Goal: Information Seeking & Learning: Check status

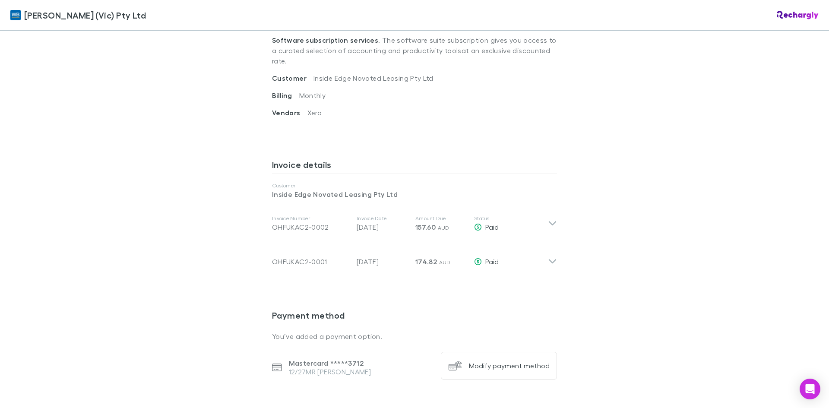
scroll to position [346, 0]
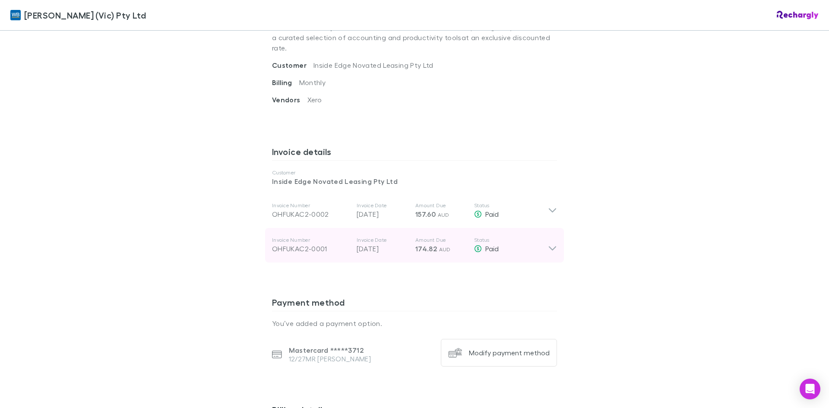
click at [548, 241] on icon at bounding box center [552, 245] width 9 height 17
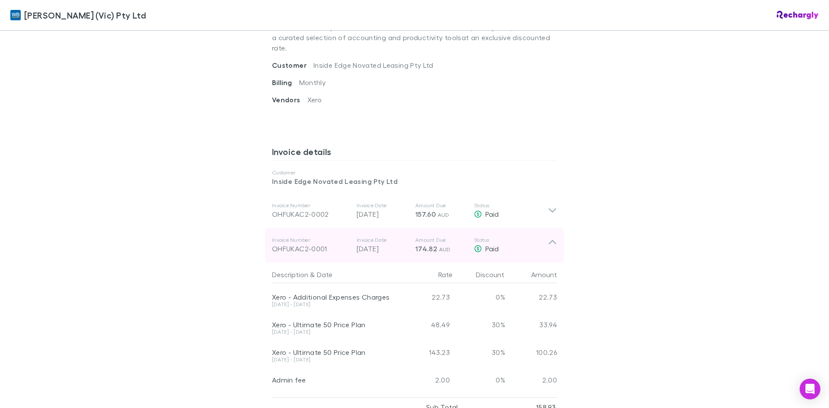
click at [549, 240] on icon at bounding box center [552, 245] width 9 height 17
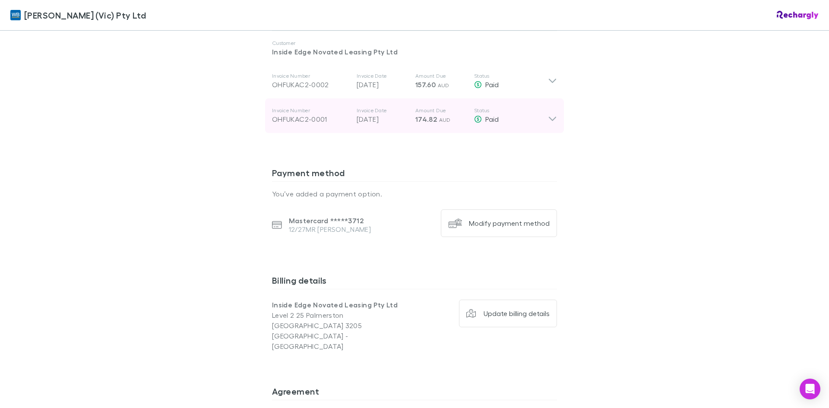
scroll to position [432, 0]
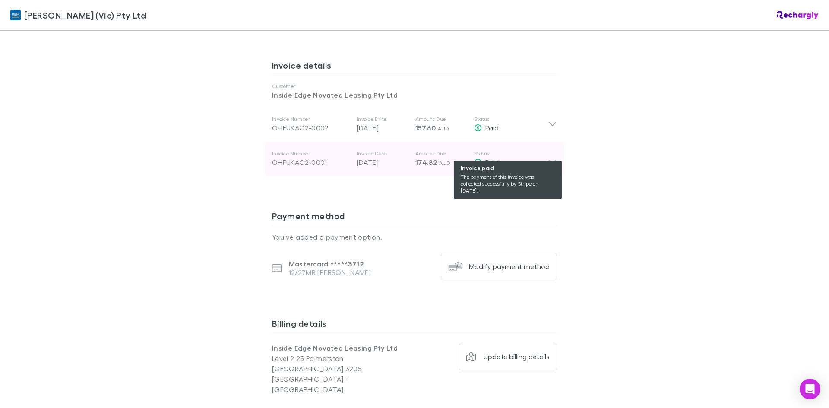
click at [543, 157] on div "Paid" at bounding box center [511, 162] width 74 height 10
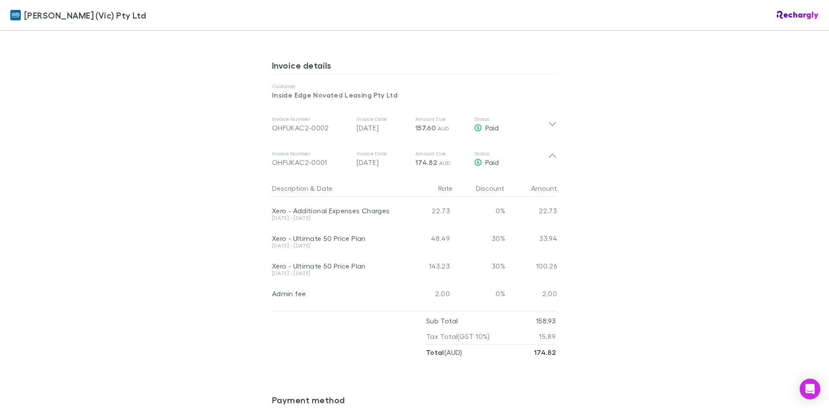
click at [645, 275] on div "[PERSON_NAME] (Vic) Pty Ltd [PERSON_NAME] (Vic) Pty Ltd Software subscriptions …" at bounding box center [414, 204] width 829 height 408
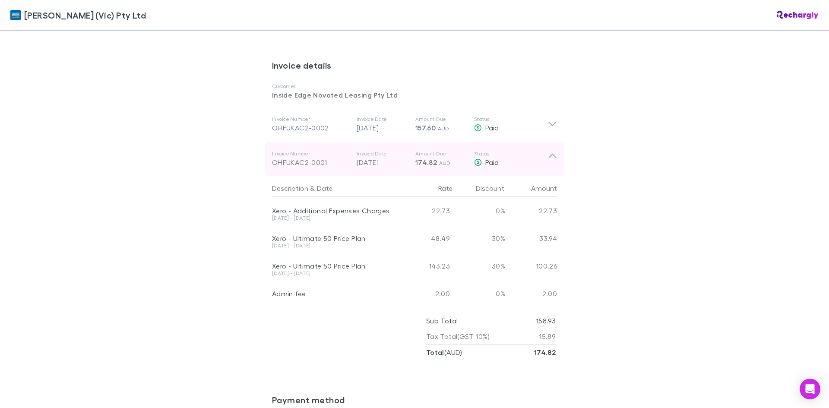
click at [550, 154] on icon at bounding box center [552, 156] width 7 height 4
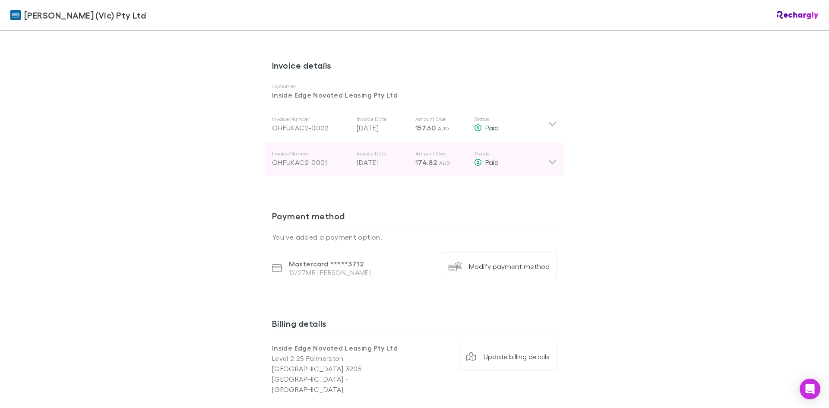
click at [299, 157] on div "OHFUKAC2-0001" at bounding box center [311, 162] width 78 height 10
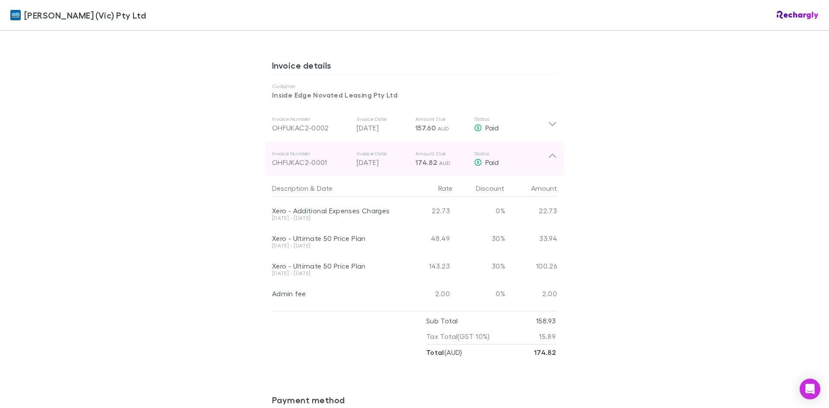
click at [344, 157] on div "OHFUKAC2-0001" at bounding box center [311, 162] width 78 height 10
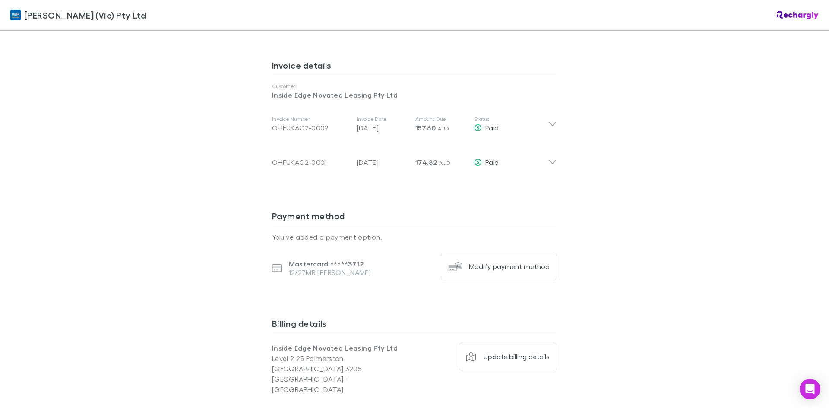
drag, startPoint x: 344, startPoint y: 152, endPoint x: 655, endPoint y: 152, distance: 310.6
click at [660, 152] on div "[PERSON_NAME] (Vic) Pty Ltd [PERSON_NAME] (Vic) Pty Ltd Software subscriptions …" at bounding box center [414, 204] width 829 height 408
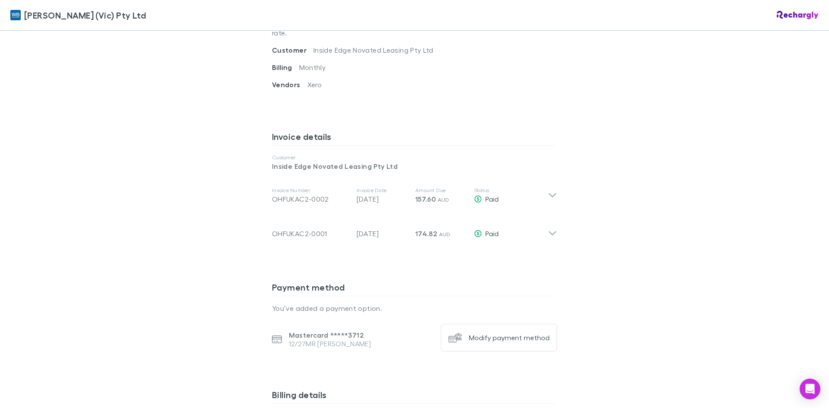
scroll to position [389, 0]
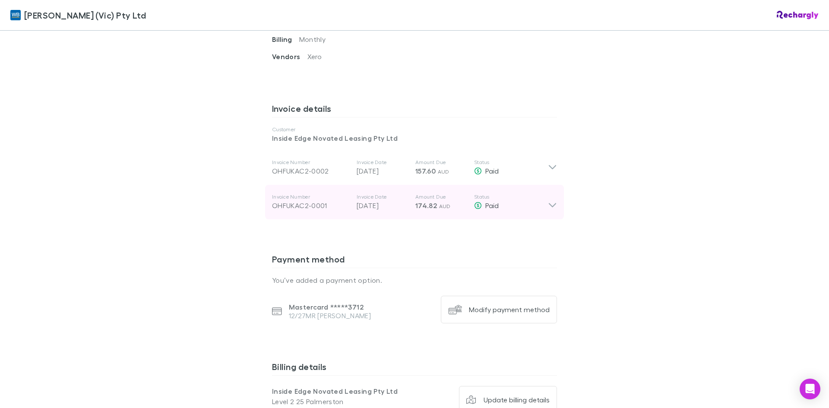
click at [550, 198] on icon at bounding box center [552, 202] width 9 height 17
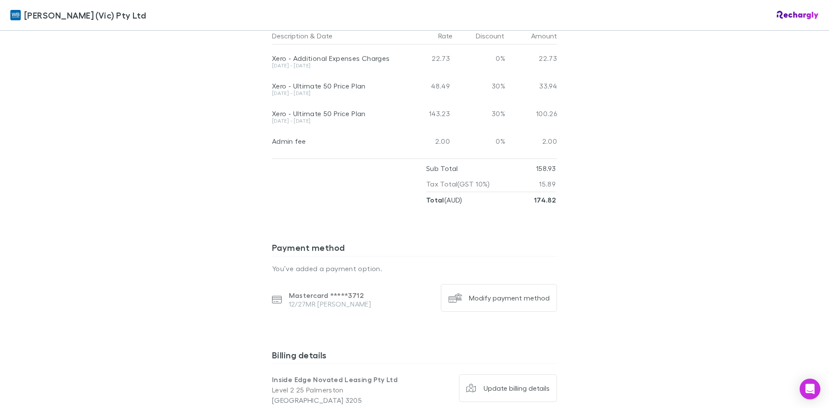
scroll to position [430, 0]
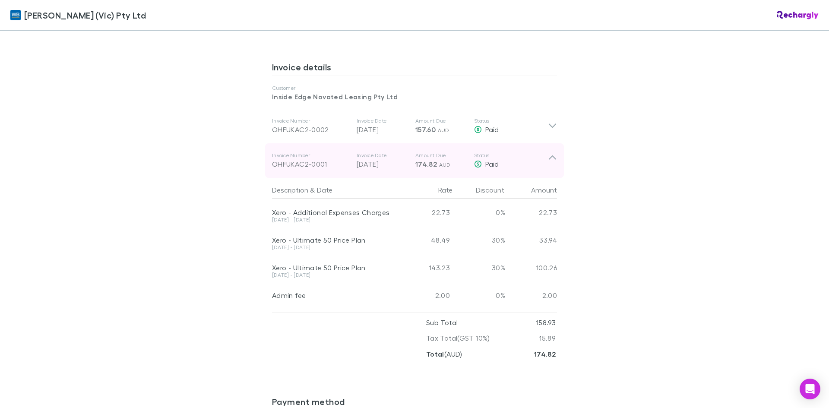
click at [549, 152] on icon at bounding box center [552, 160] width 9 height 17
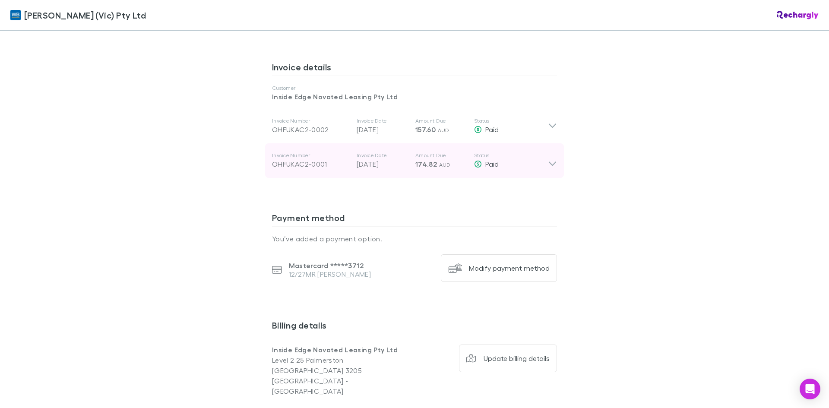
drag, startPoint x: 268, startPoint y: 156, endPoint x: 323, endPoint y: 153, distance: 55.4
click at [322, 153] on div "Invoice Number OHFUKAC2-0001 Invoice Date [DATE] Amount Due 174.82 AUD Status P…" at bounding box center [414, 160] width 299 height 35
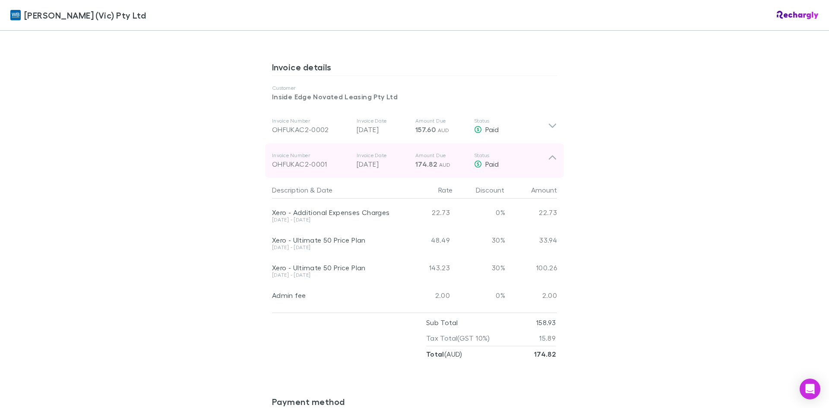
drag, startPoint x: 270, startPoint y: 155, endPoint x: 309, endPoint y: 155, distance: 39.7
click at [299, 159] on div "OHFUKAC2-0001" at bounding box center [311, 164] width 78 height 10
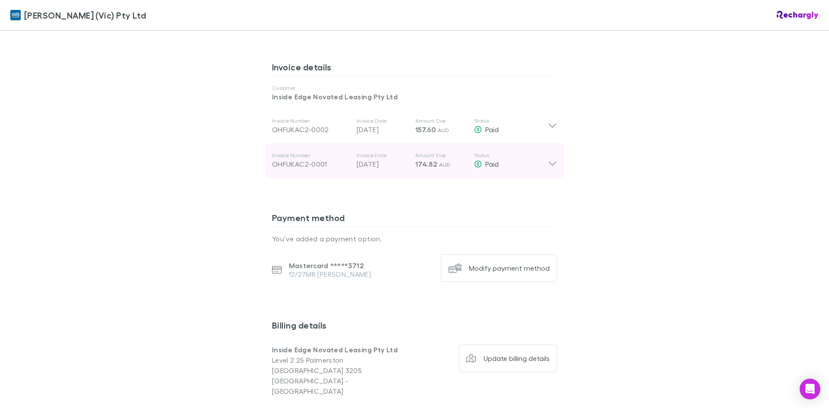
drag, startPoint x: 327, startPoint y: 152, endPoint x: 267, endPoint y: 152, distance: 59.6
click at [267, 152] on div "Invoice Number OHFUKAC2-0001 Invoice Date [DATE] Amount Due 174.82 AUD Status P…" at bounding box center [414, 160] width 299 height 35
